Goal: Task Accomplishment & Management: Use online tool/utility

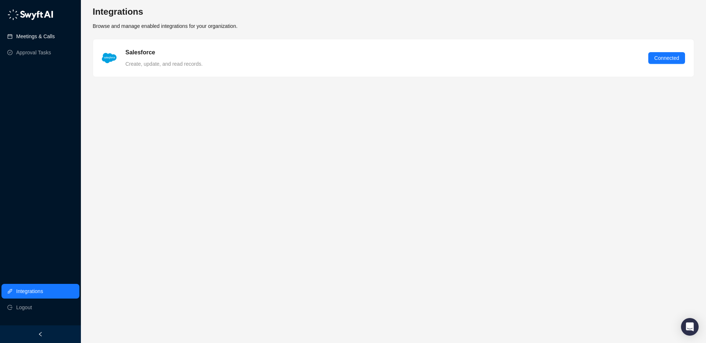
click at [55, 35] on link "Meetings & Calls" at bounding box center [35, 36] width 39 height 15
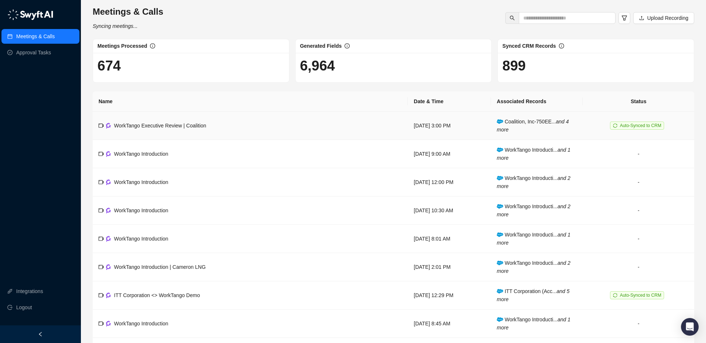
click at [265, 119] on td "WorkTango Executive Review | Coalition" at bounding box center [250, 126] width 315 height 28
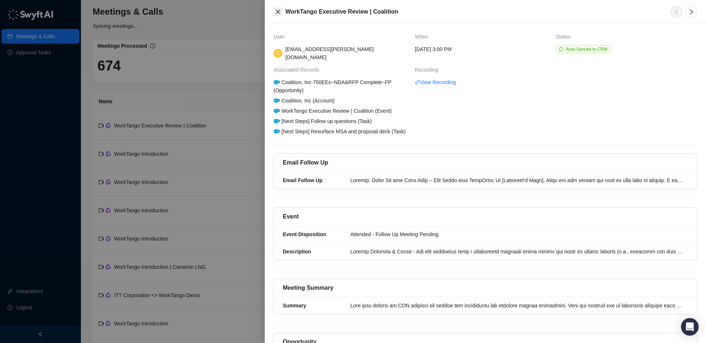
click at [278, 12] on icon "close" at bounding box center [278, 12] width 4 height 4
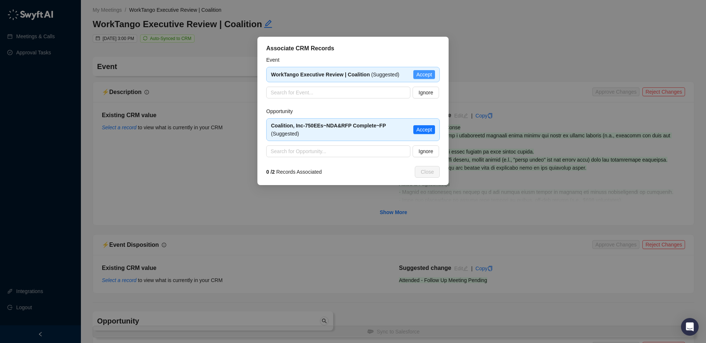
click at [426, 72] on span "Accept" at bounding box center [424, 75] width 16 height 8
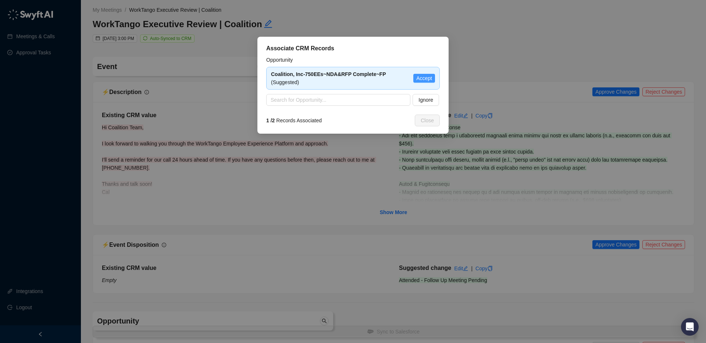
click at [422, 81] on span "Accept" at bounding box center [424, 78] width 16 height 8
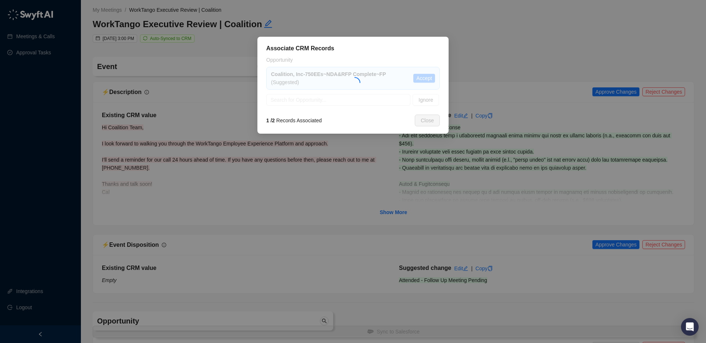
type textarea "**********"
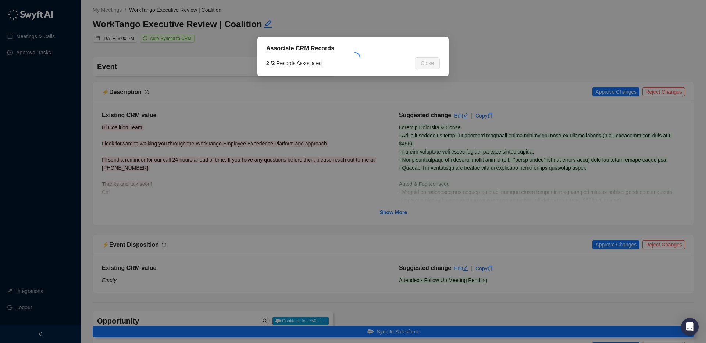
type input "**********"
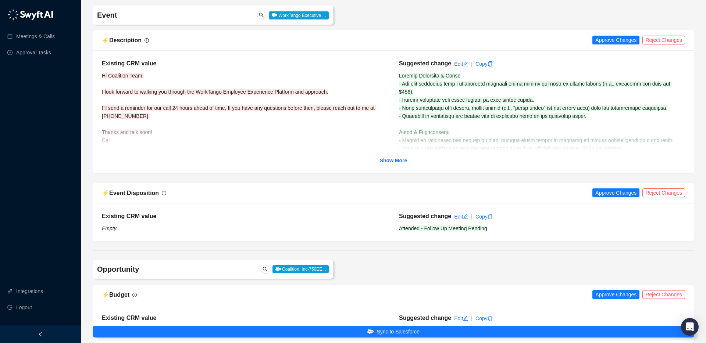
scroll to position [54, 0]
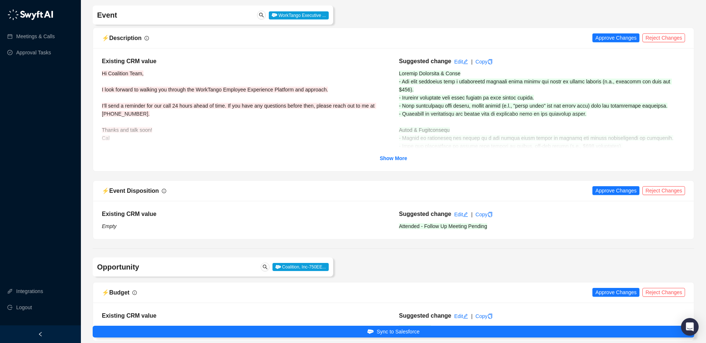
click at [395, 211] on div "Suggested change Edit | Copy Attended - Follow Up Meeting Pending" at bounding box center [541, 220] width 297 height 21
click at [404, 160] on strong "Show More" at bounding box center [394, 159] width 28 height 6
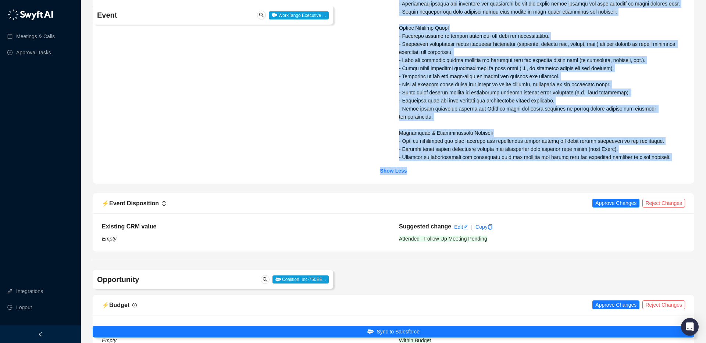
scroll to position [285, 0]
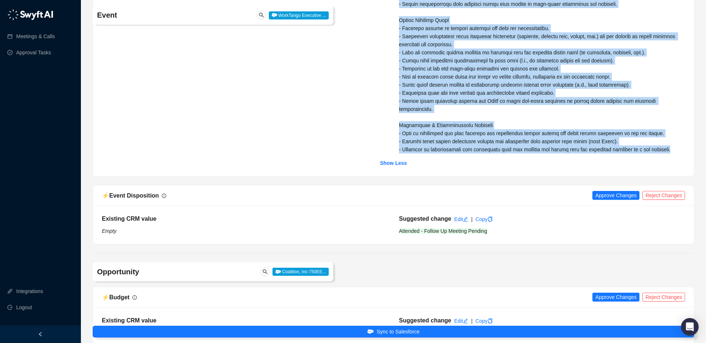
drag, startPoint x: 401, startPoint y: 75, endPoint x: 618, endPoint y: 155, distance: 231.2
copy span "urrent Processes & Tools - The team currently uses a recognition platform where…"
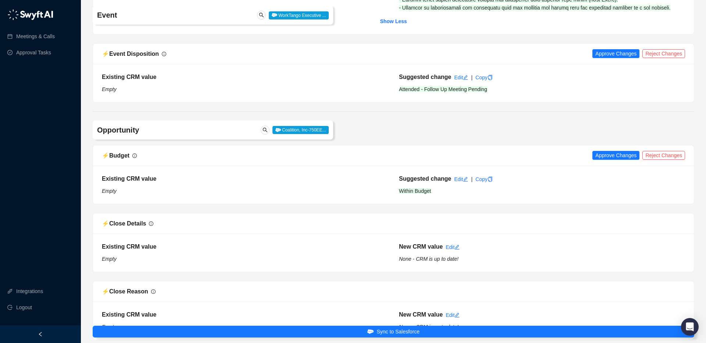
scroll to position [450, 0]
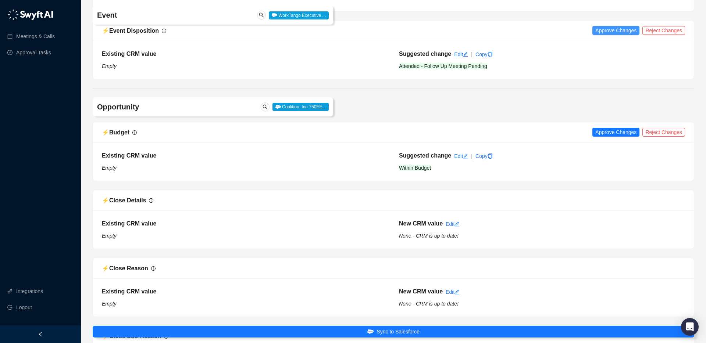
click at [529, 35] on span "Approve Changes" at bounding box center [615, 30] width 41 height 8
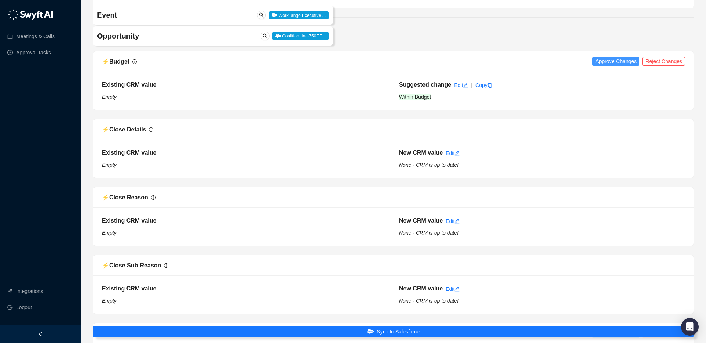
click at [529, 65] on span "Approve Changes" at bounding box center [615, 61] width 41 height 8
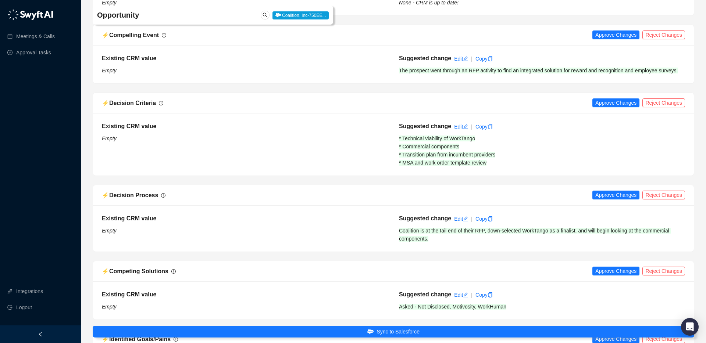
scroll to position [799, 0]
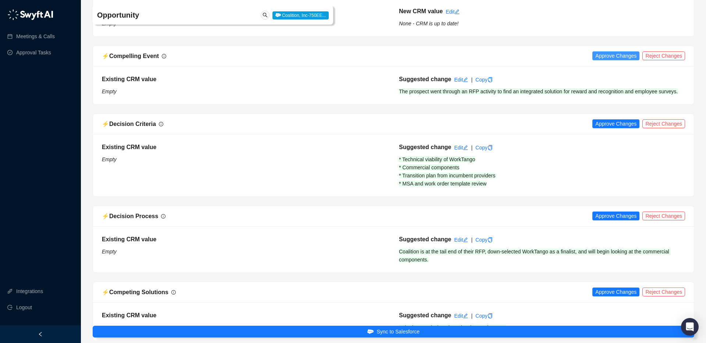
click at [529, 60] on span "Approve Changes" at bounding box center [615, 56] width 41 height 8
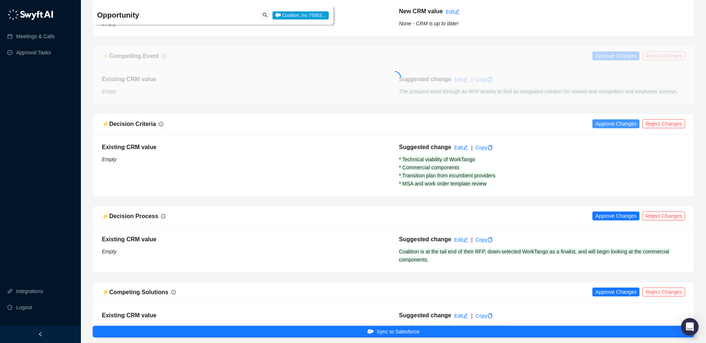
click at [529, 128] on span "Approve Changes" at bounding box center [615, 124] width 41 height 8
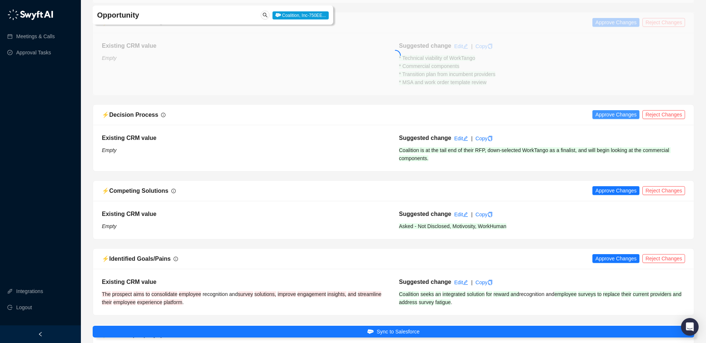
click at [529, 119] on span "Approve Changes" at bounding box center [615, 115] width 41 height 8
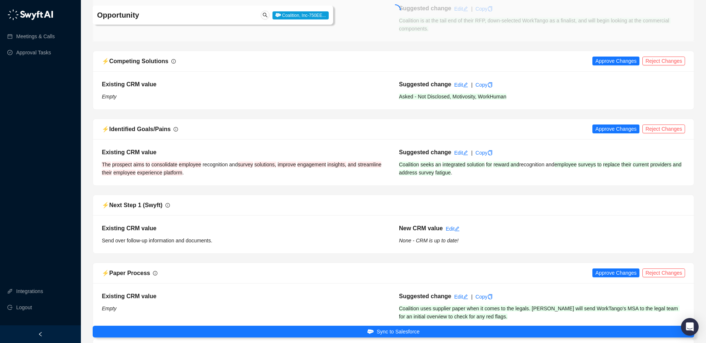
scroll to position [1055, 0]
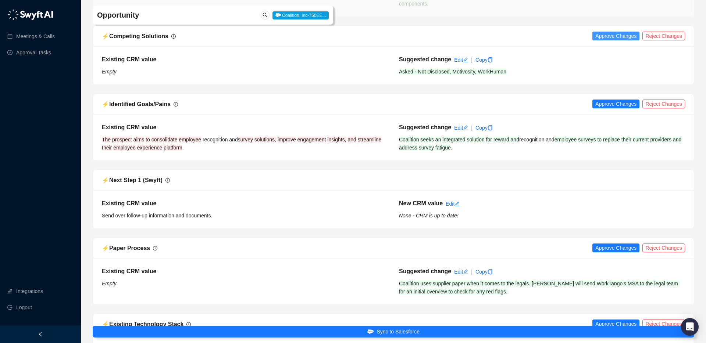
click at [529, 40] on span "Approve Changes" at bounding box center [615, 36] width 41 height 8
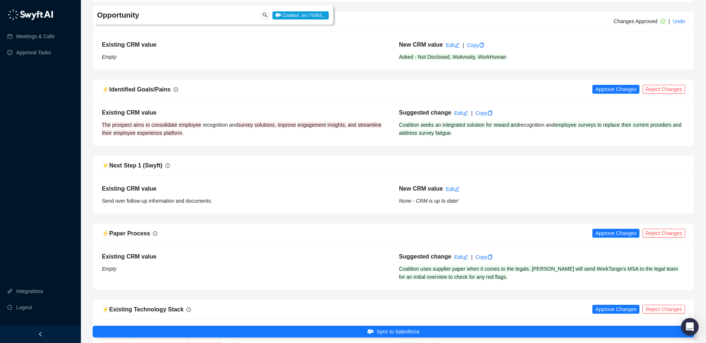
scroll to position [1073, 0]
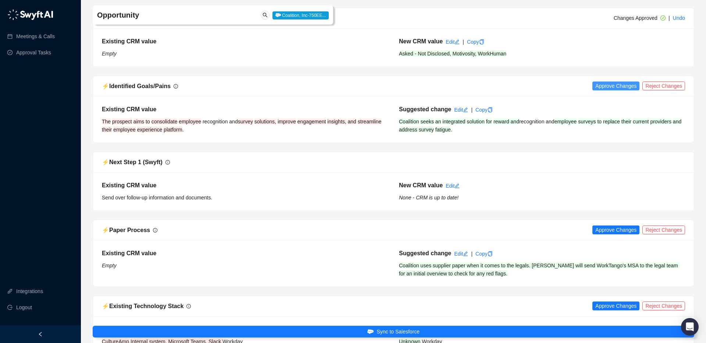
click at [529, 90] on span "Approve Changes" at bounding box center [615, 86] width 41 height 8
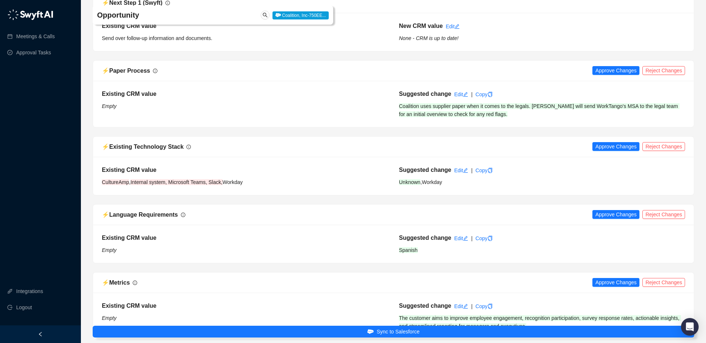
scroll to position [1250, 0]
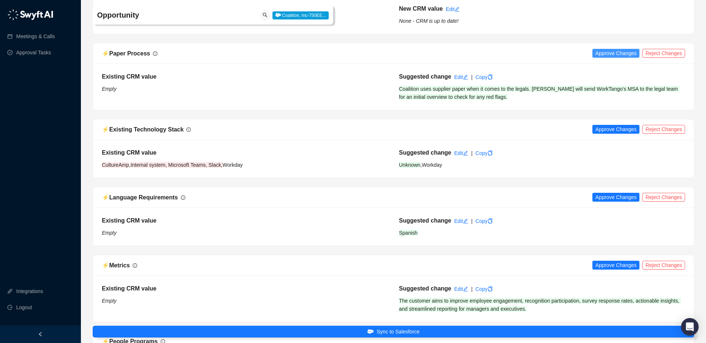
click at [529, 57] on span "Approve Changes" at bounding box center [615, 53] width 41 height 8
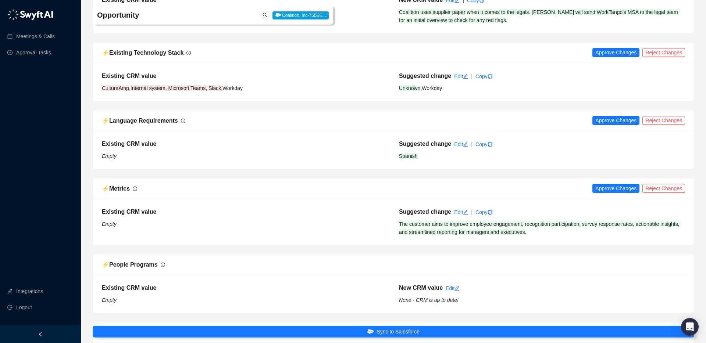
scroll to position [1328, 0]
drag, startPoint x: 605, startPoint y: 82, endPoint x: 628, endPoint y: 118, distance: 42.6
click at [529, 101] on div "⚡️ Existing Technology Stack Approve Changes Reject Changes Existing CRM value …" at bounding box center [393, 71] width 601 height 59
click at [529, 56] on span "Reject Changes" at bounding box center [663, 52] width 37 height 8
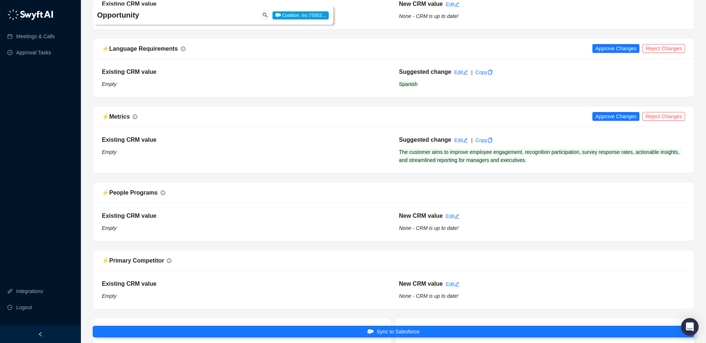
scroll to position [1398, 0]
click at [529, 53] on span "Approve Changes" at bounding box center [615, 49] width 41 height 8
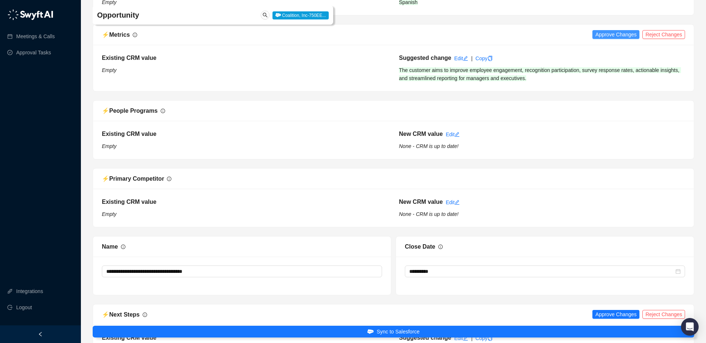
click at [529, 39] on span "Approve Changes" at bounding box center [615, 35] width 41 height 8
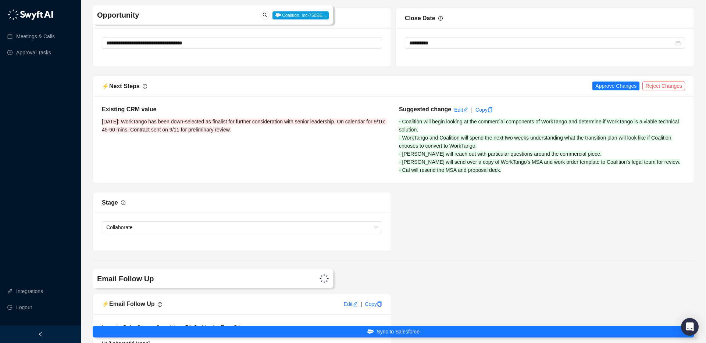
scroll to position [1732, 0]
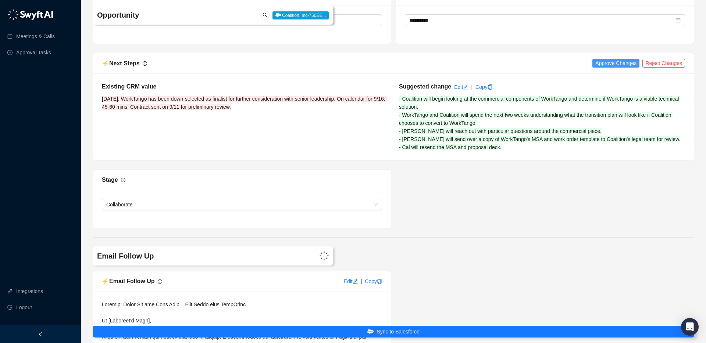
click at [529, 67] on span "Approve Changes" at bounding box center [615, 63] width 41 height 8
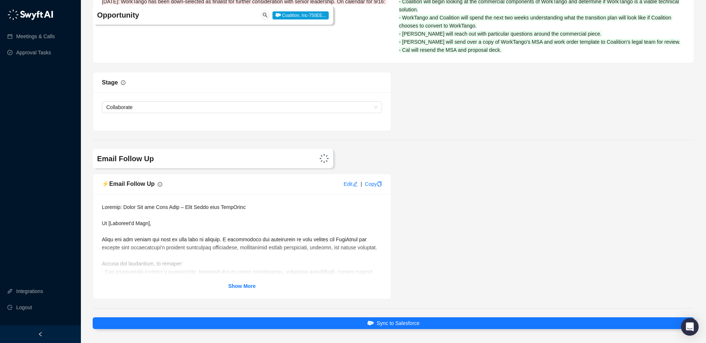
scroll to position [1889, 0]
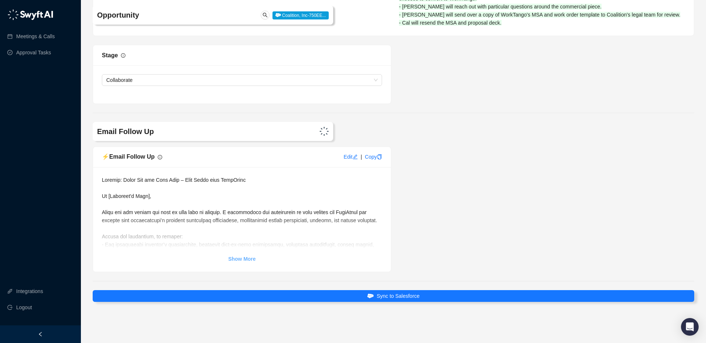
click at [235, 254] on strong "Show More" at bounding box center [242, 259] width 28 height 6
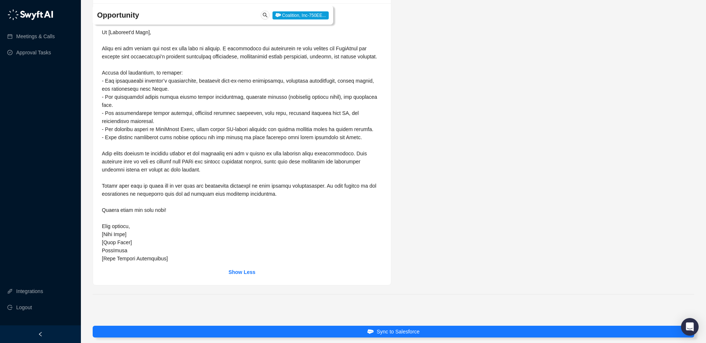
scroll to position [2051, 0]
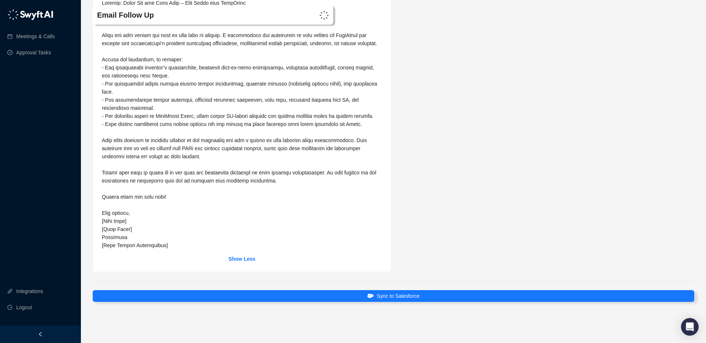
click at [109, 243] on span at bounding box center [240, 124] width 277 height 249
click at [112, 244] on span at bounding box center [240, 124] width 277 height 249
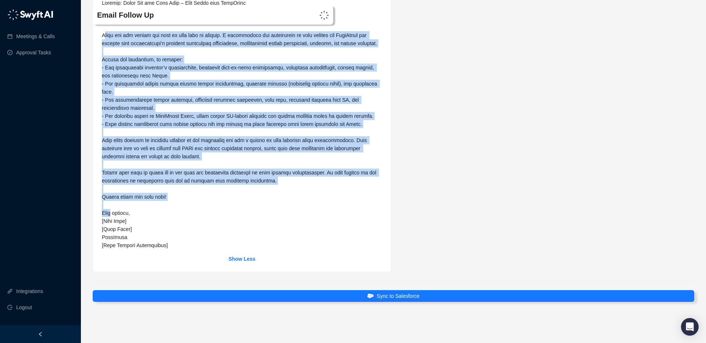
drag, startPoint x: 112, startPoint y: 244, endPoint x: 103, endPoint y: 49, distance: 194.7
click at [103, 49] on span at bounding box center [240, 124] width 277 height 249
copy span "hank you for taking the time to meet with us earlier. I appreciated the opportu…"
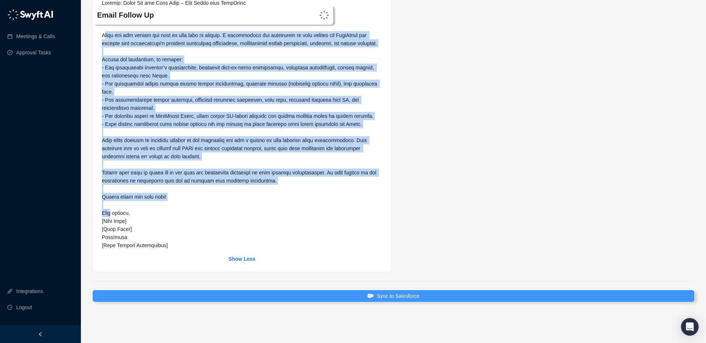
click at [406, 254] on span "Sync to Salesforce" at bounding box center [397, 296] width 43 height 8
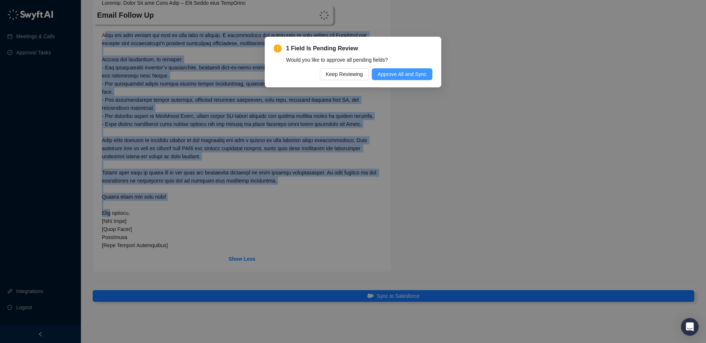
click at [403, 76] on span "Approve All and Sync" at bounding box center [402, 74] width 49 height 8
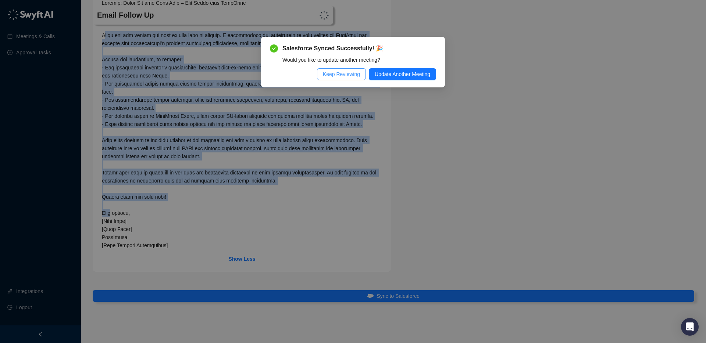
click at [332, 75] on span "Keep Reviewing" at bounding box center [341, 74] width 37 height 8
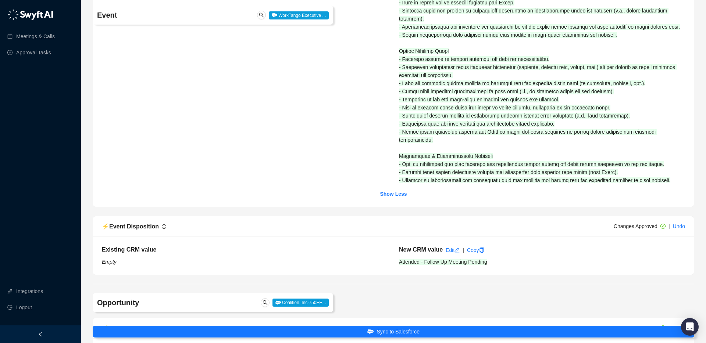
scroll to position [0, 0]
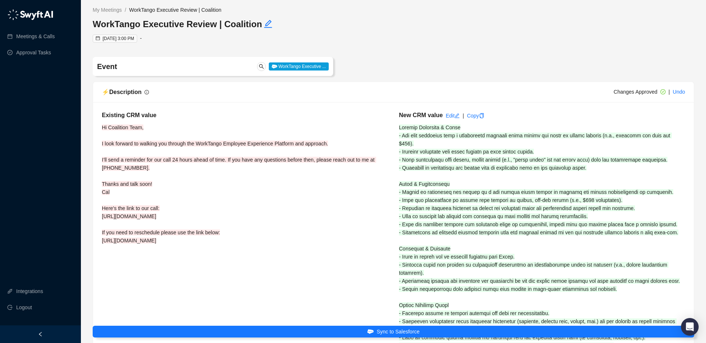
click at [308, 72] on div "Event WorkTango Executive ..." at bounding box center [213, 66] width 240 height 19
click at [308, 68] on span "WorkTango Executive ..." at bounding box center [299, 66] width 60 height 8
